Goal: Navigation & Orientation: Find specific page/section

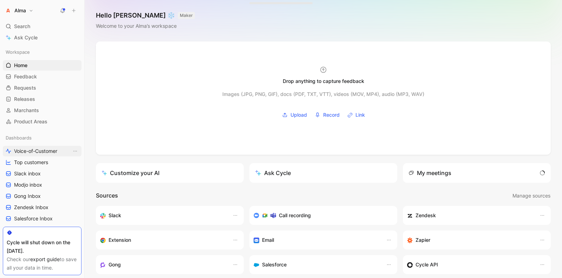
click at [31, 150] on span "Voice-of-Customer" at bounding box center [35, 151] width 43 height 7
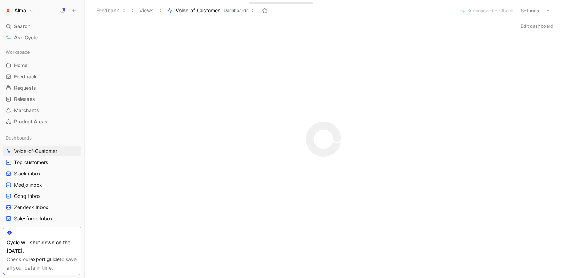
click at [61, 11] on icon at bounding box center [63, 11] width 6 height 6
click at [39, 163] on span "Top customers" at bounding box center [31, 162] width 34 height 7
click at [31, 171] on span "Slack inbox" at bounding box center [27, 173] width 27 height 7
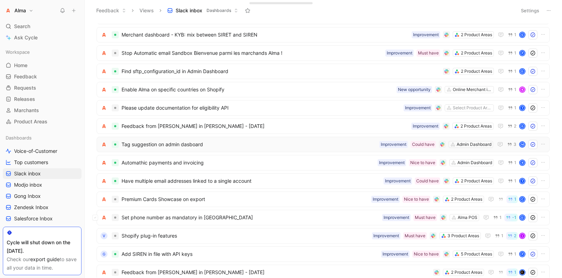
scroll to position [130, 0]
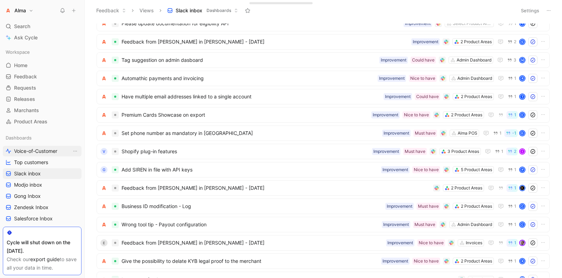
click at [35, 154] on span "Voice-of-Customer" at bounding box center [35, 151] width 43 height 7
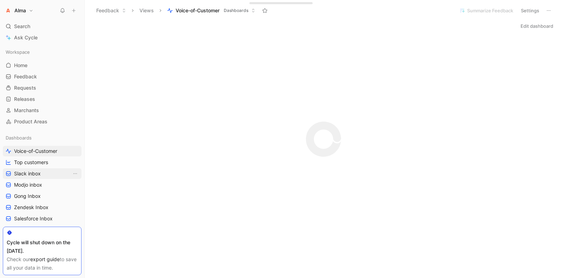
click at [35, 172] on span "Slack inbox" at bounding box center [27, 173] width 27 height 7
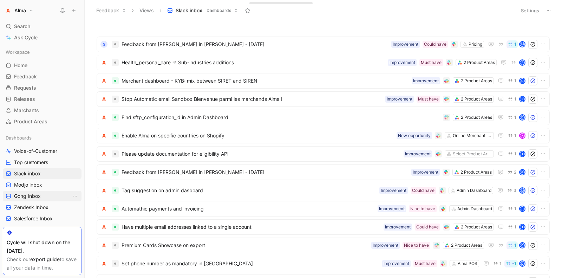
click at [36, 192] on span "Gong Inbox" at bounding box center [27, 195] width 27 height 7
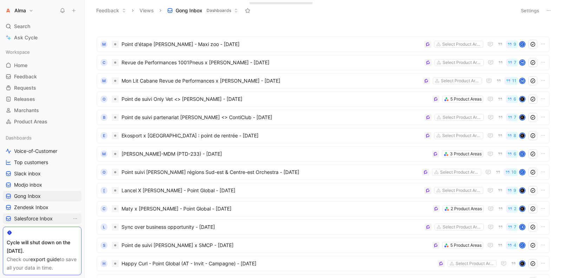
click at [31, 213] on link "Salesforce Inbox" at bounding box center [42, 218] width 79 height 11
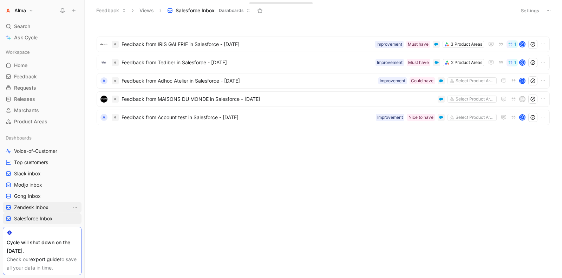
click at [37, 204] on span "Zendesk Inbox" at bounding box center [31, 207] width 34 height 7
